Goal: Check status: Check status

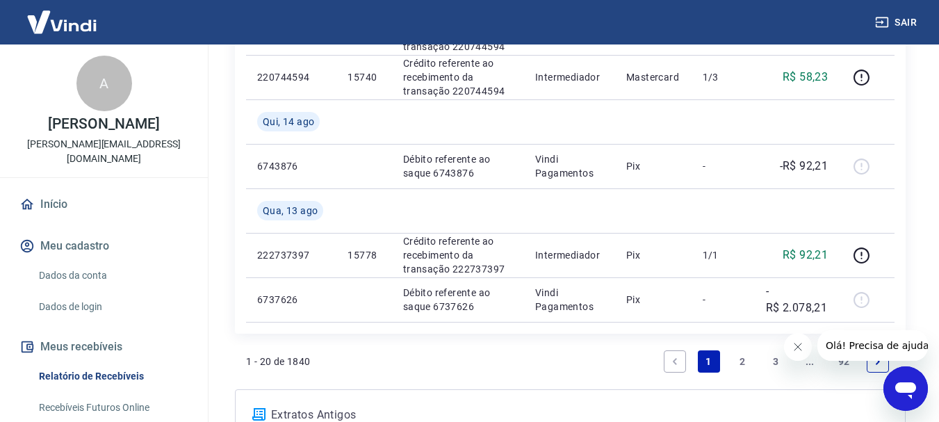
scroll to position [1251, 0]
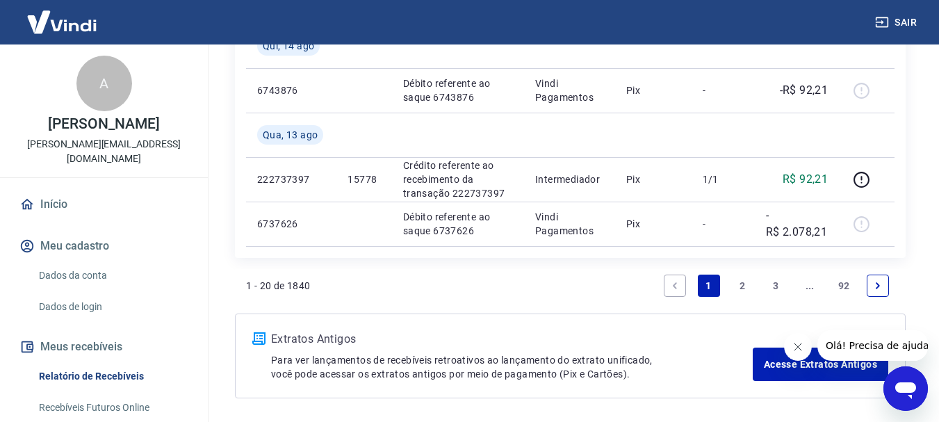
click at [737, 279] on link "2" at bounding box center [742, 286] width 22 height 22
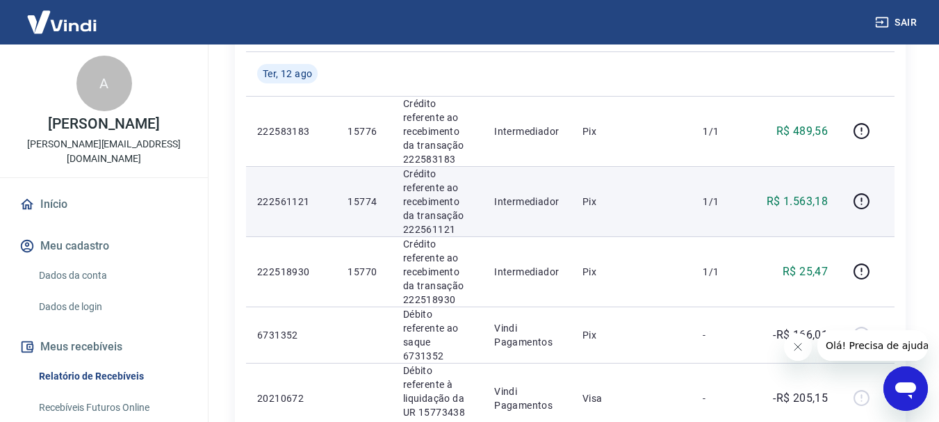
scroll to position [209, 0]
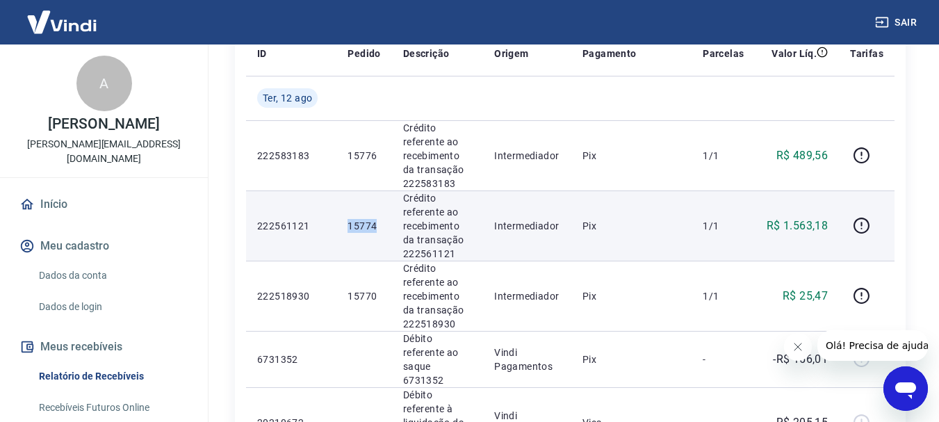
drag, startPoint x: 382, startPoint y: 227, endPoint x: 347, endPoint y: 231, distance: 35.0
click at [347, 231] on td "15774" at bounding box center [363, 225] width 55 height 70
copy p "15774"
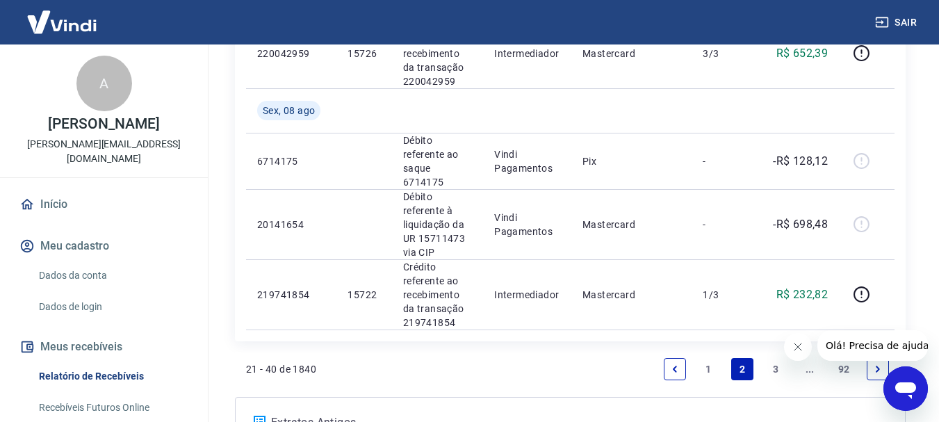
scroll to position [1529, 0]
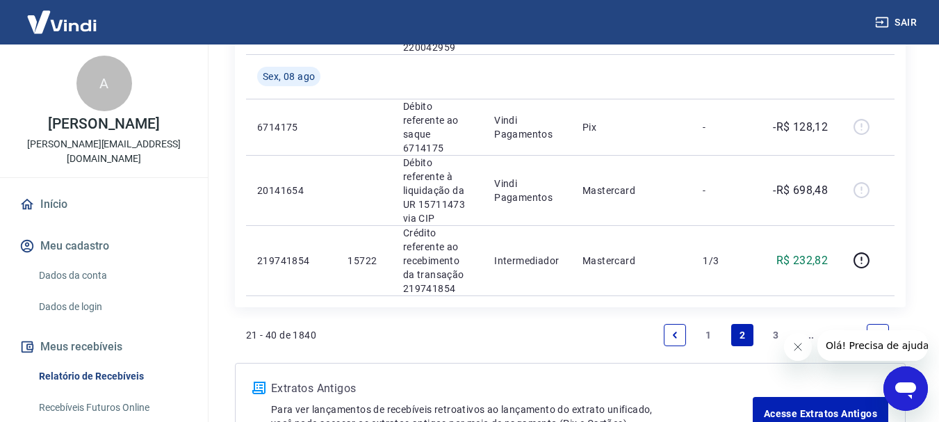
click at [706, 324] on link "1" at bounding box center [709, 335] width 22 height 22
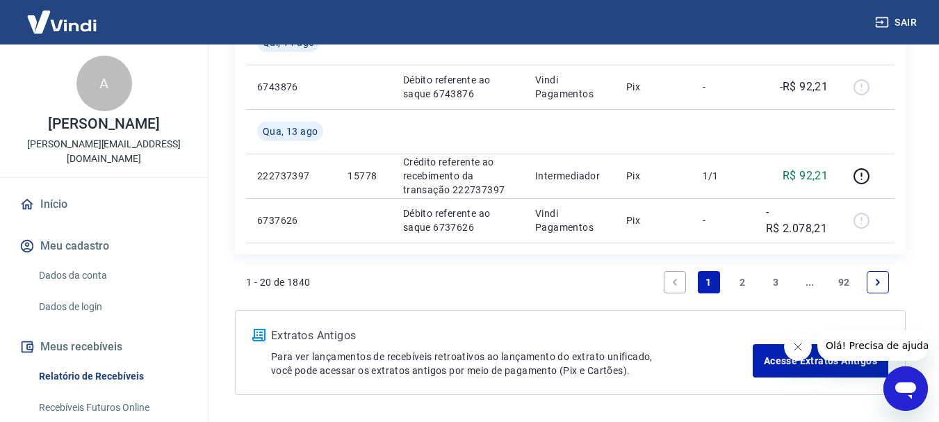
scroll to position [1304, 0]
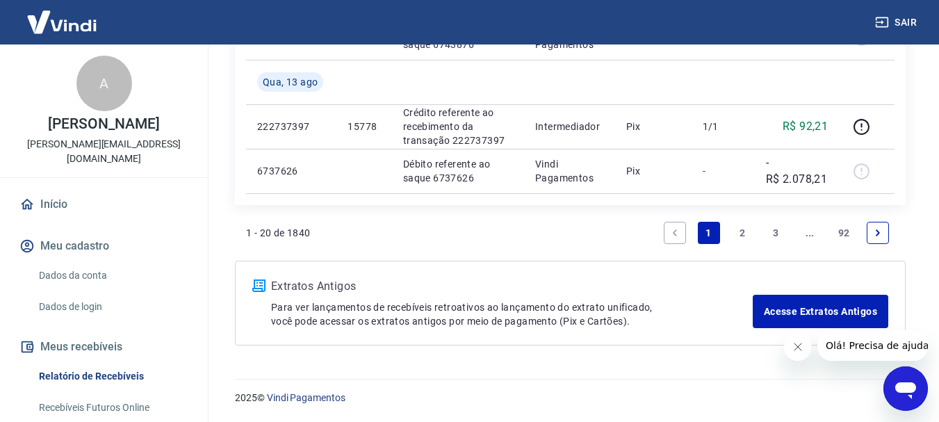
click at [745, 233] on link "2" at bounding box center [742, 233] width 22 height 22
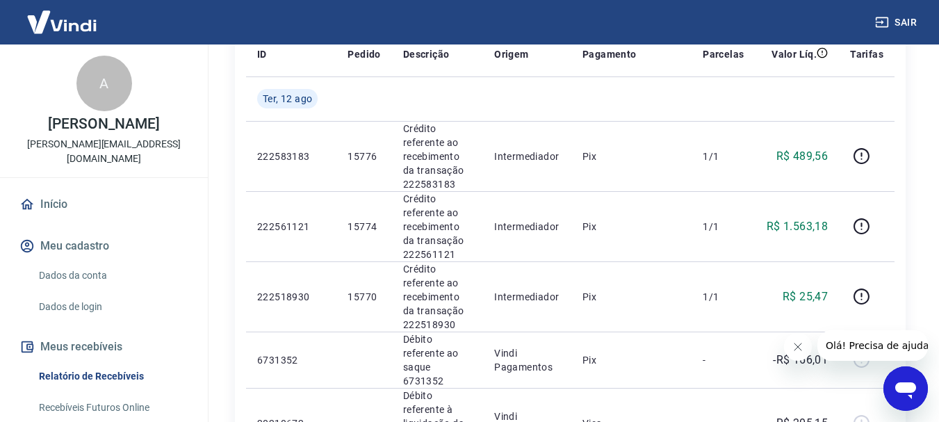
scroll to position [209, 0]
